Goal: Task Accomplishment & Management: Use online tool/utility

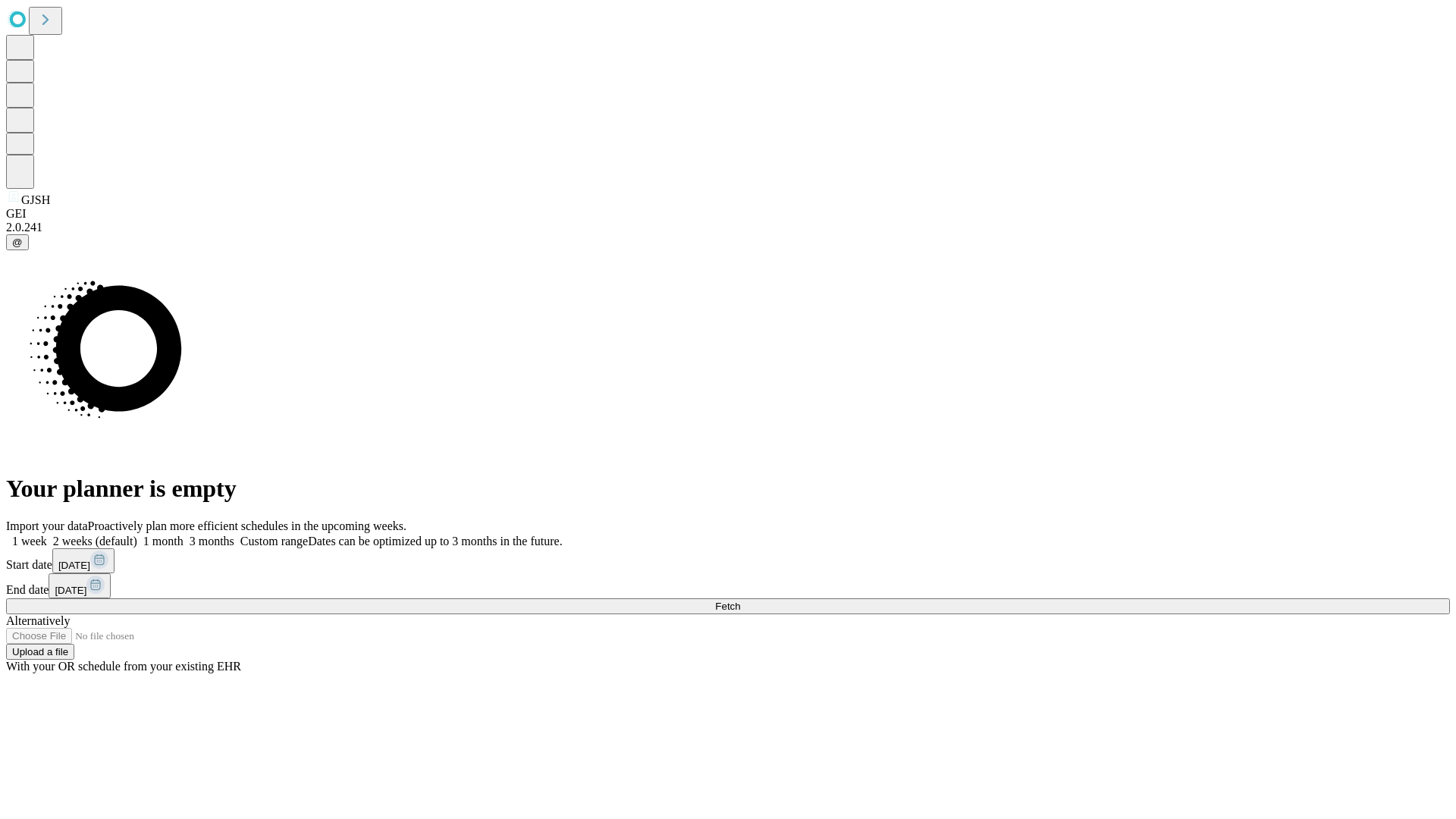
click at [741, 600] on span "Fetch" at bounding box center [728, 606] width 25 height 11
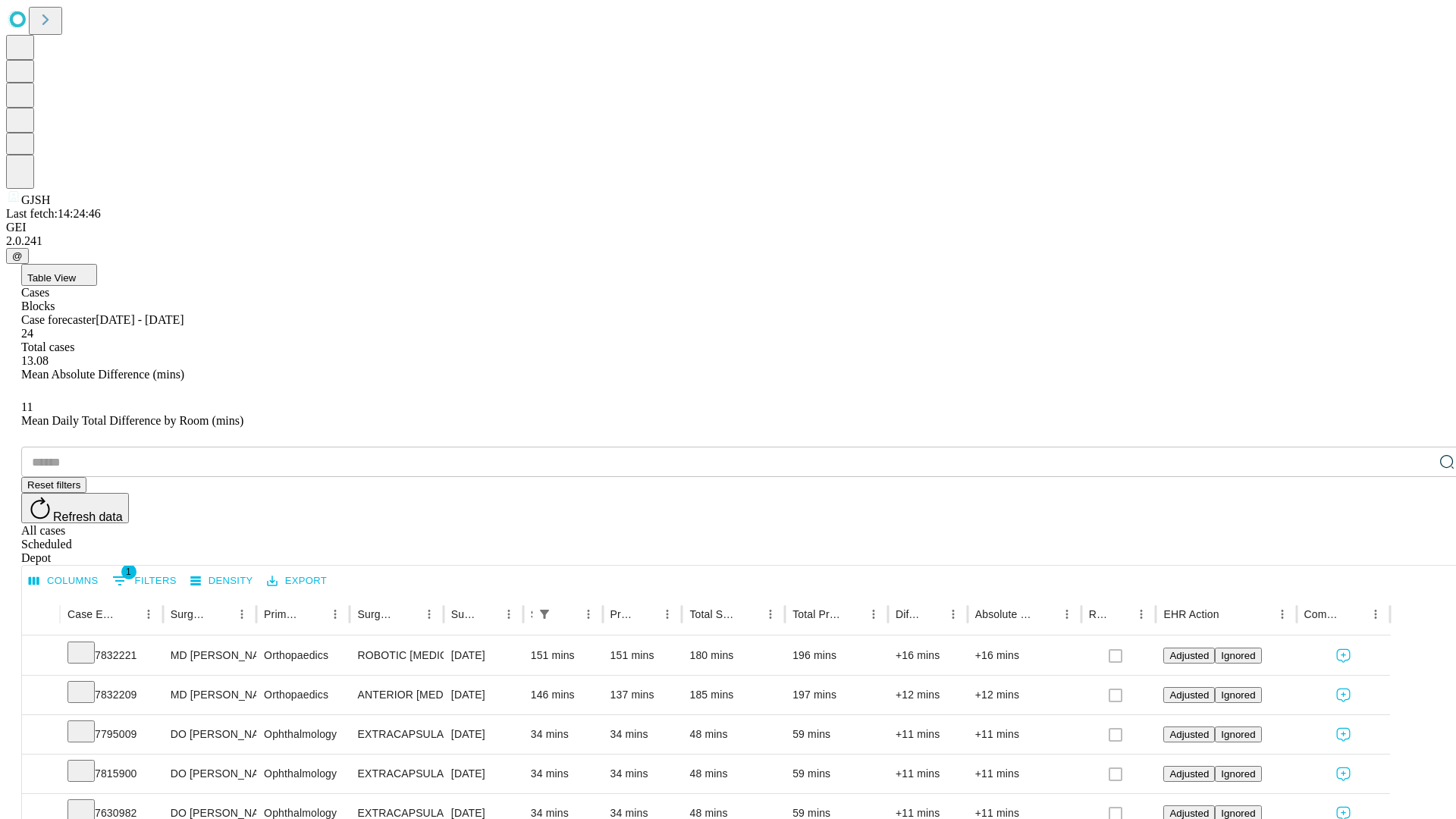
click at [1417, 551] on div "Depot" at bounding box center [743, 558] width 1444 height 14
